Goal: Task Accomplishment & Management: Manage account settings

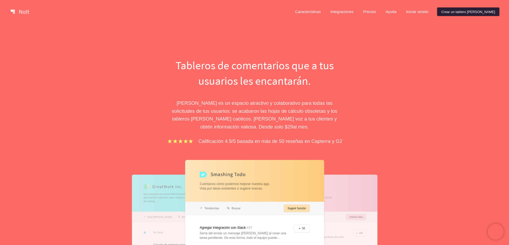
click at [465, 13] on font "Crear un tablero [PERSON_NAME]" at bounding box center [468, 12] width 54 height 4
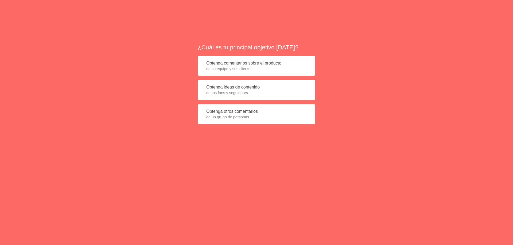
click at [175, 42] on div "¿Cuál es tu principal objetivo [DATE]? Obtenga comentarios sobre el producto de…" at bounding box center [256, 86] width 513 height 172
click at [255, 115] on span "de un grupo de personas" at bounding box center [256, 117] width 100 height 5
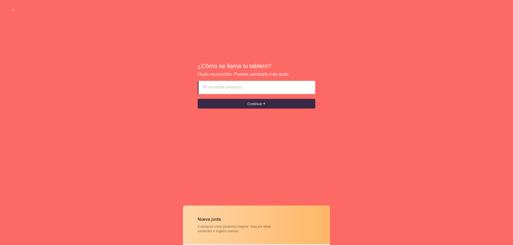
click at [233, 91] on input at bounding box center [257, 87] width 108 height 13
click at [220, 85] on input at bounding box center [257, 87] width 108 height 13
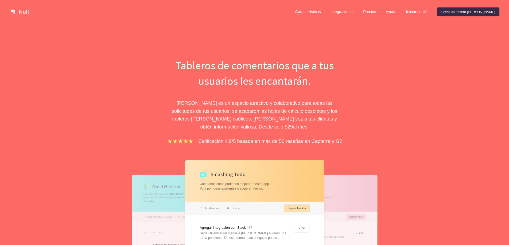
drag, startPoint x: 436, startPoint y: 12, endPoint x: 430, endPoint y: 42, distance: 31.4
click at [428, 10] on font "Iniciar sesión" at bounding box center [417, 12] width 22 height 4
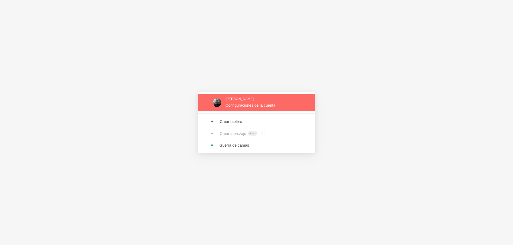
click at [239, 104] on link at bounding box center [256, 102] width 117 height 17
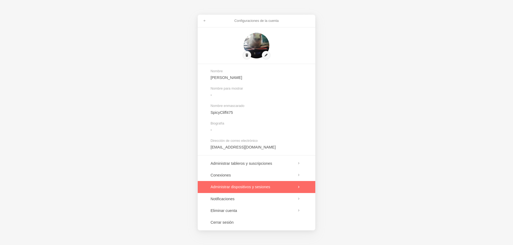
click at [210, 185] on link at bounding box center [256, 187] width 117 height 12
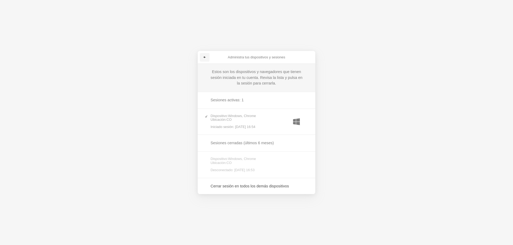
click at [204, 55] on link at bounding box center [205, 57] width 10 height 9
